Goal: Navigation & Orientation: Find specific page/section

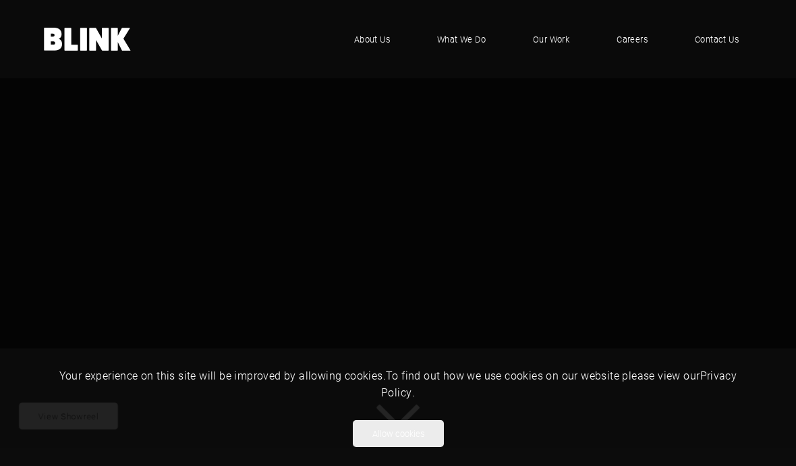
click at [552, 39] on span "Our Work" at bounding box center [551, 38] width 36 height 13
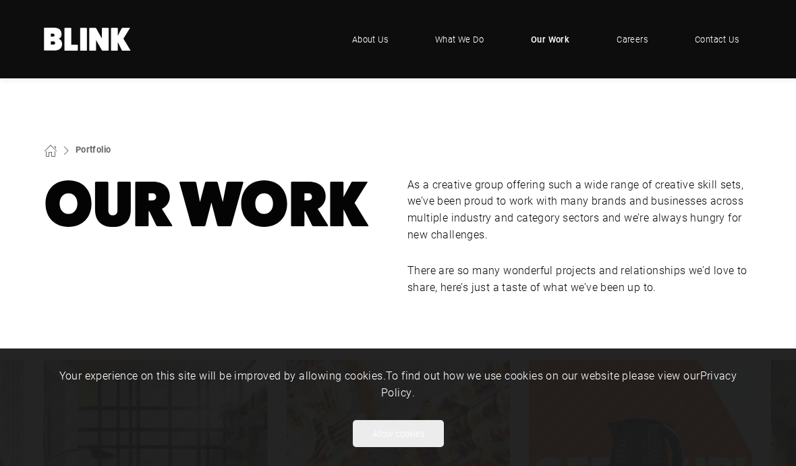
click at [416, 437] on button "Allow cookies" at bounding box center [398, 433] width 91 height 27
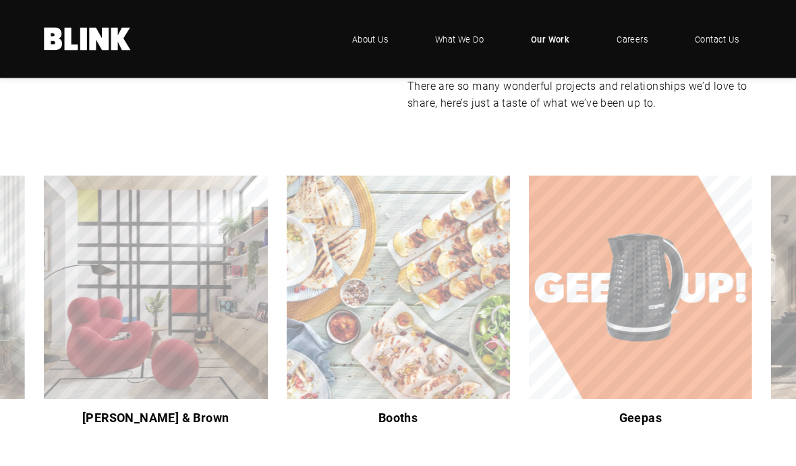
scroll to position [184, 0]
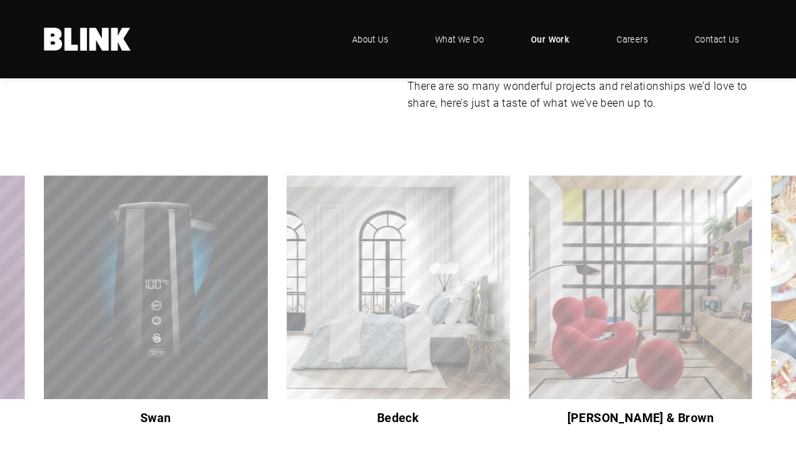
click at [456, 329] on img "8 of 9" at bounding box center [397, 286] width 223 height 223
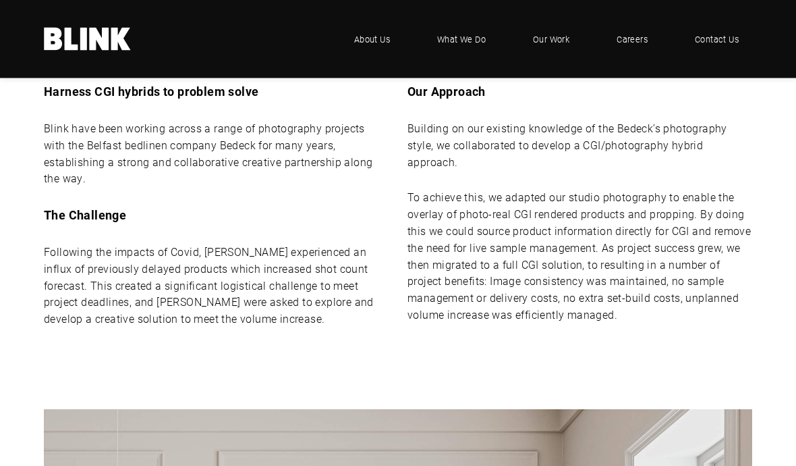
scroll to position [568, 0]
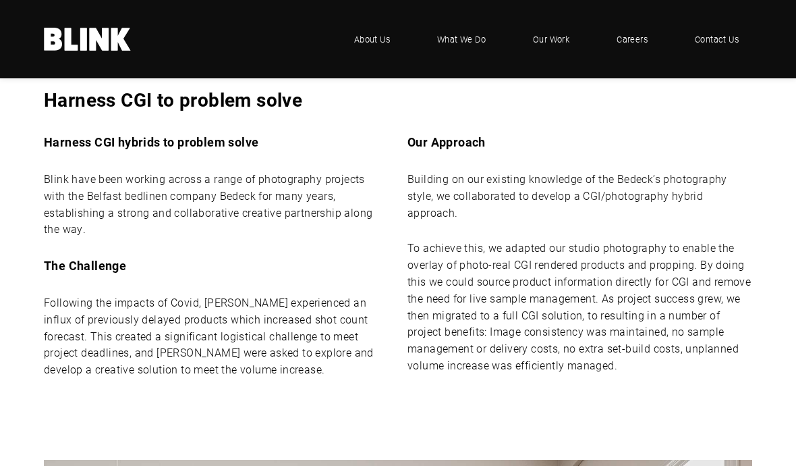
click at [636, 38] on span "Careers" at bounding box center [632, 38] width 31 height 13
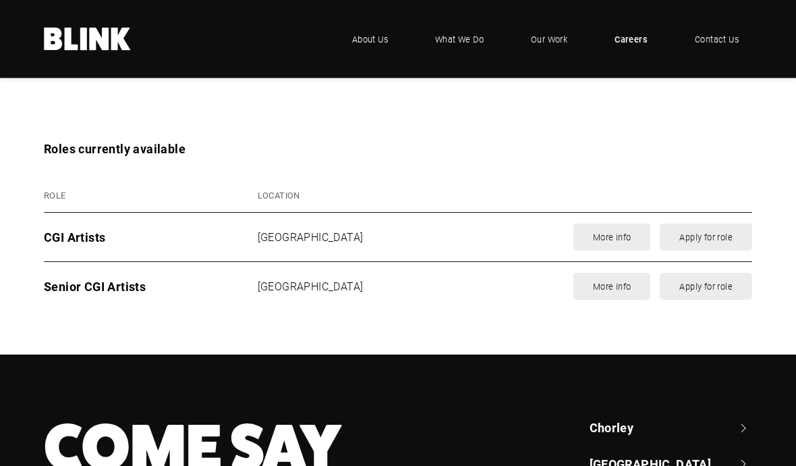
scroll to position [1546, 0]
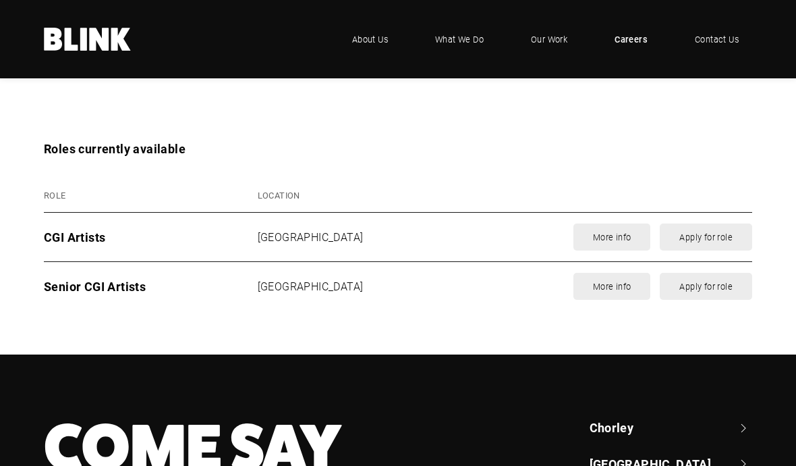
click at [621, 235] on link "More info" at bounding box center [613, 236] width 78 height 27
